Goal: Task Accomplishment & Management: Use online tool/utility

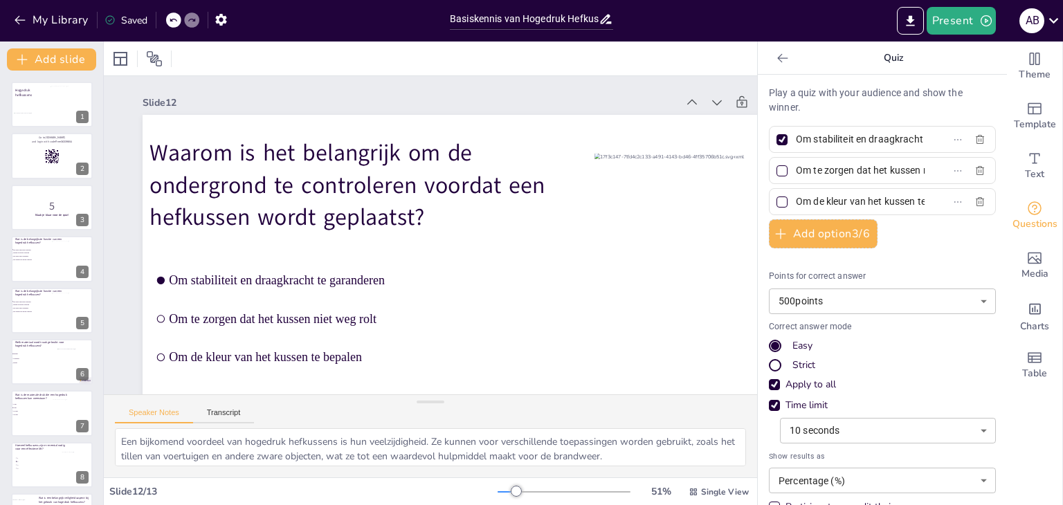
scroll to position [251, 0]
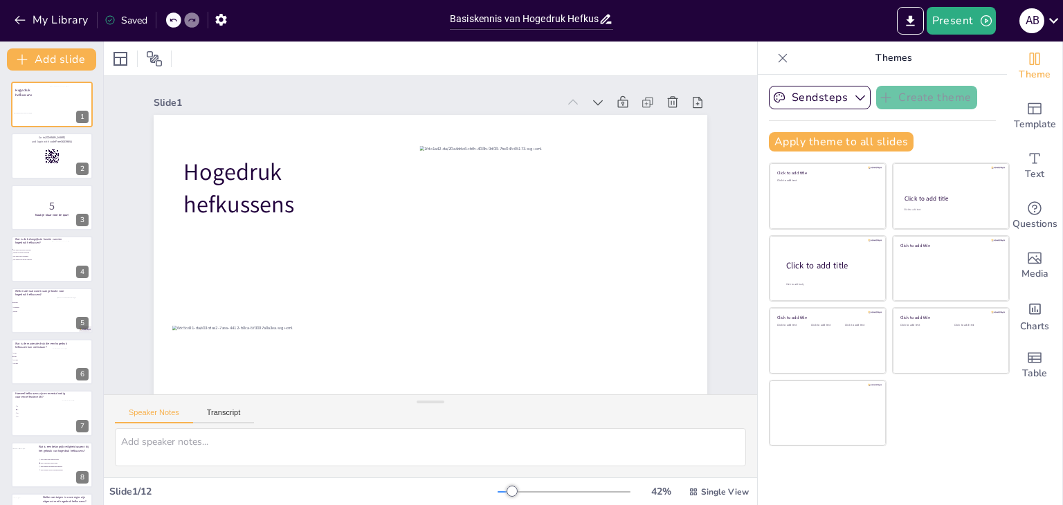
checkbox input "true"
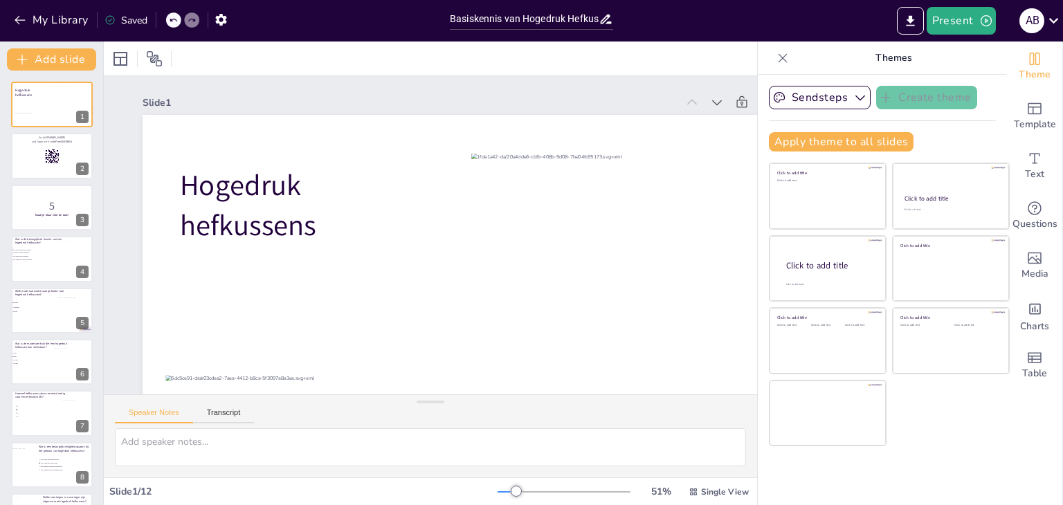
checkbox input "true"
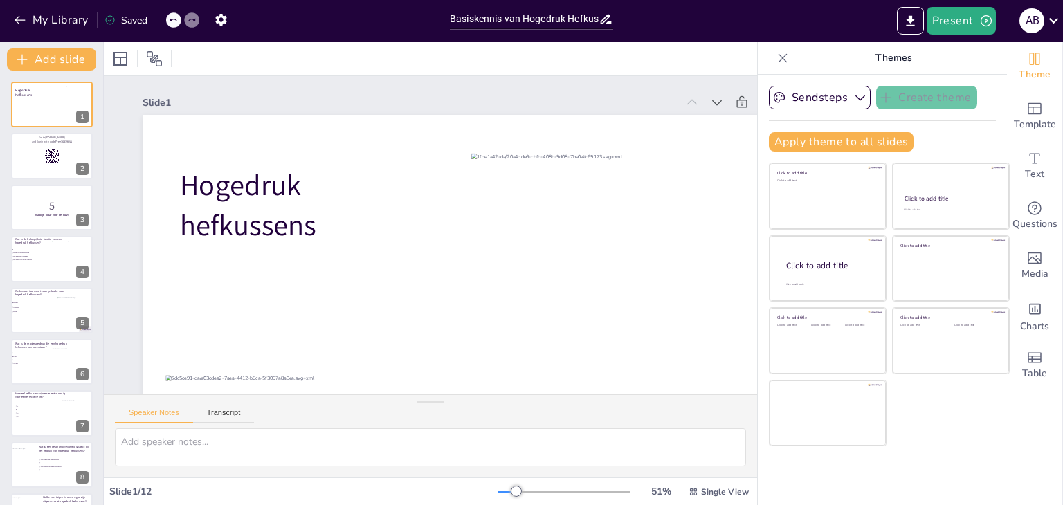
checkbox input "true"
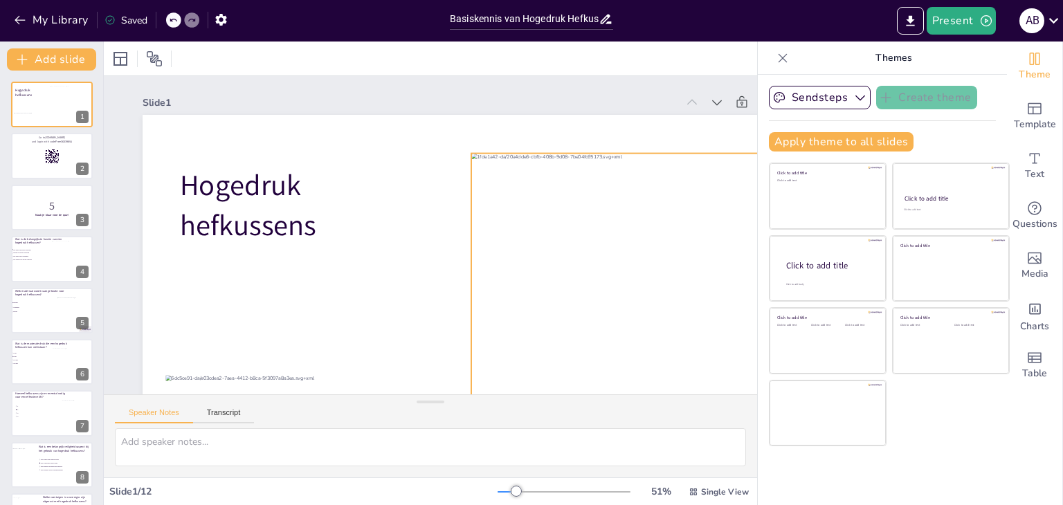
checkbox input "true"
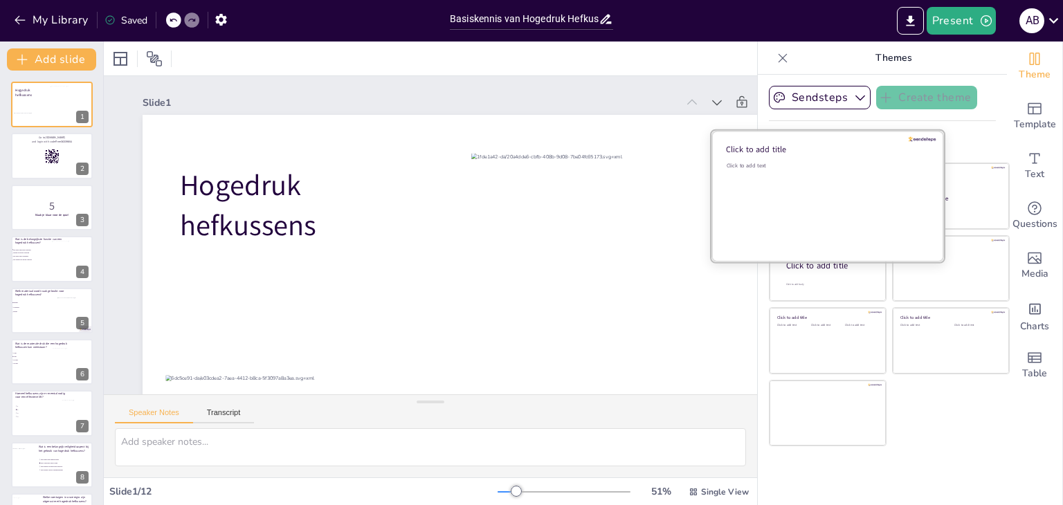
checkbox input "true"
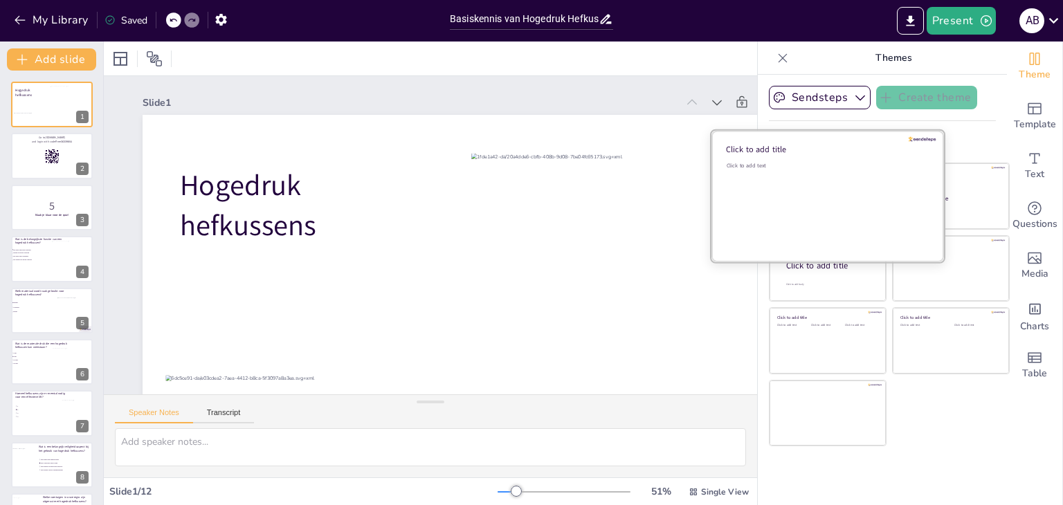
checkbox input "true"
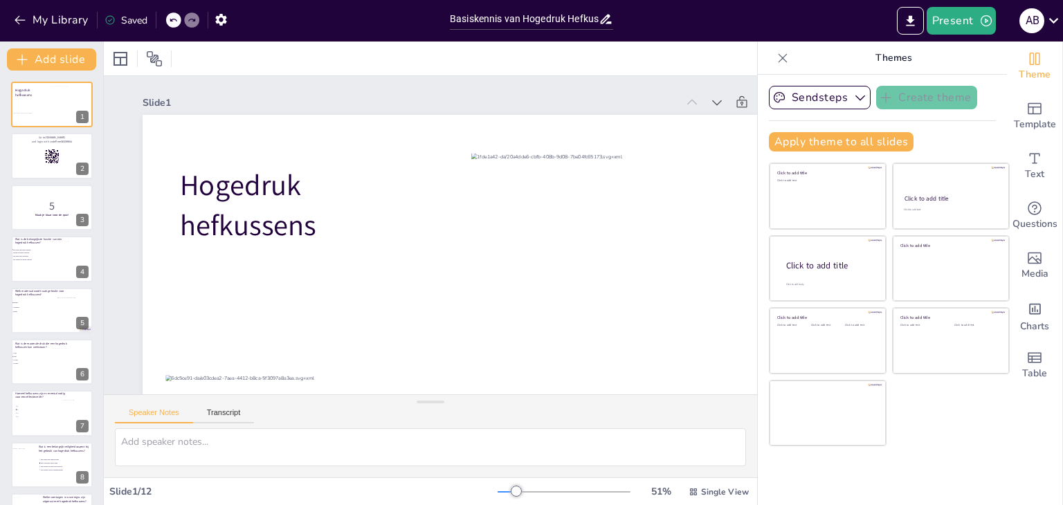
checkbox input "true"
